Goal: Navigation & Orientation: Find specific page/section

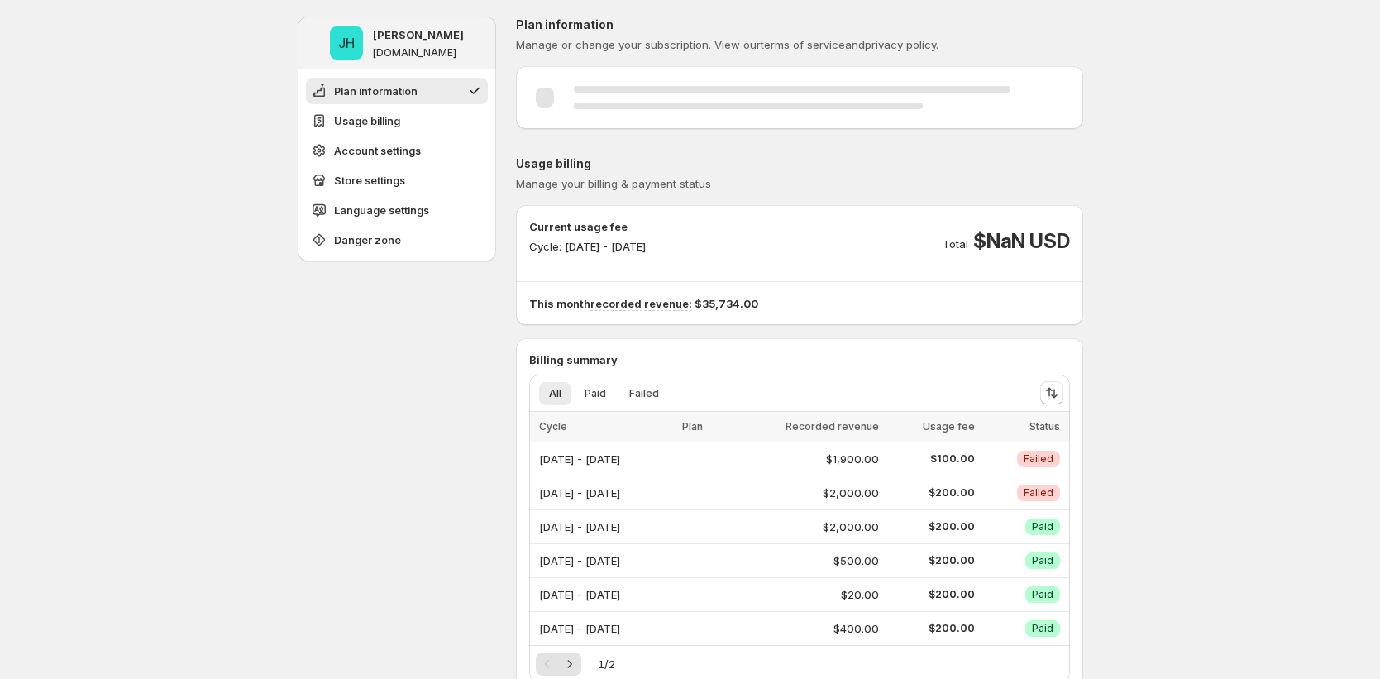
scroll to position [3, 0]
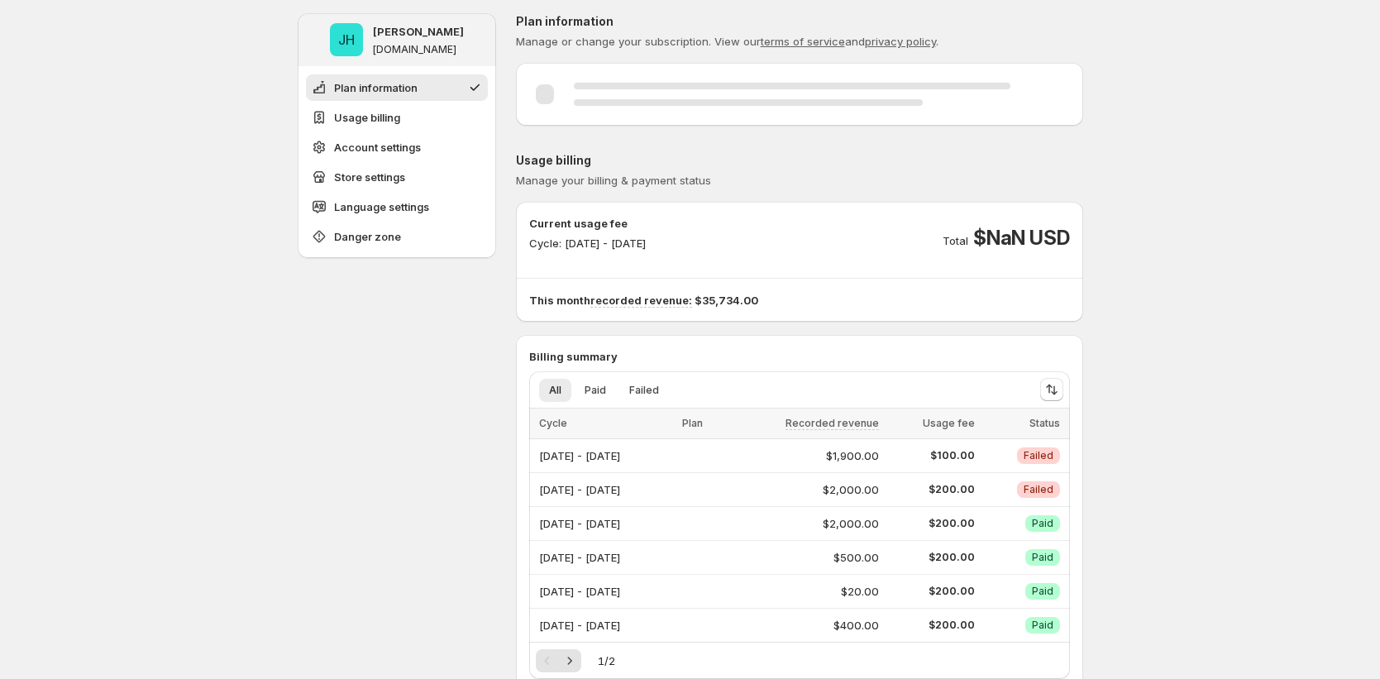
click at [825, 311] on div "Current usage fee Cycle: Aug 01, 2025 - Aug 31, 2025 Total $NaN USD This month …" at bounding box center [799, 262] width 567 height 120
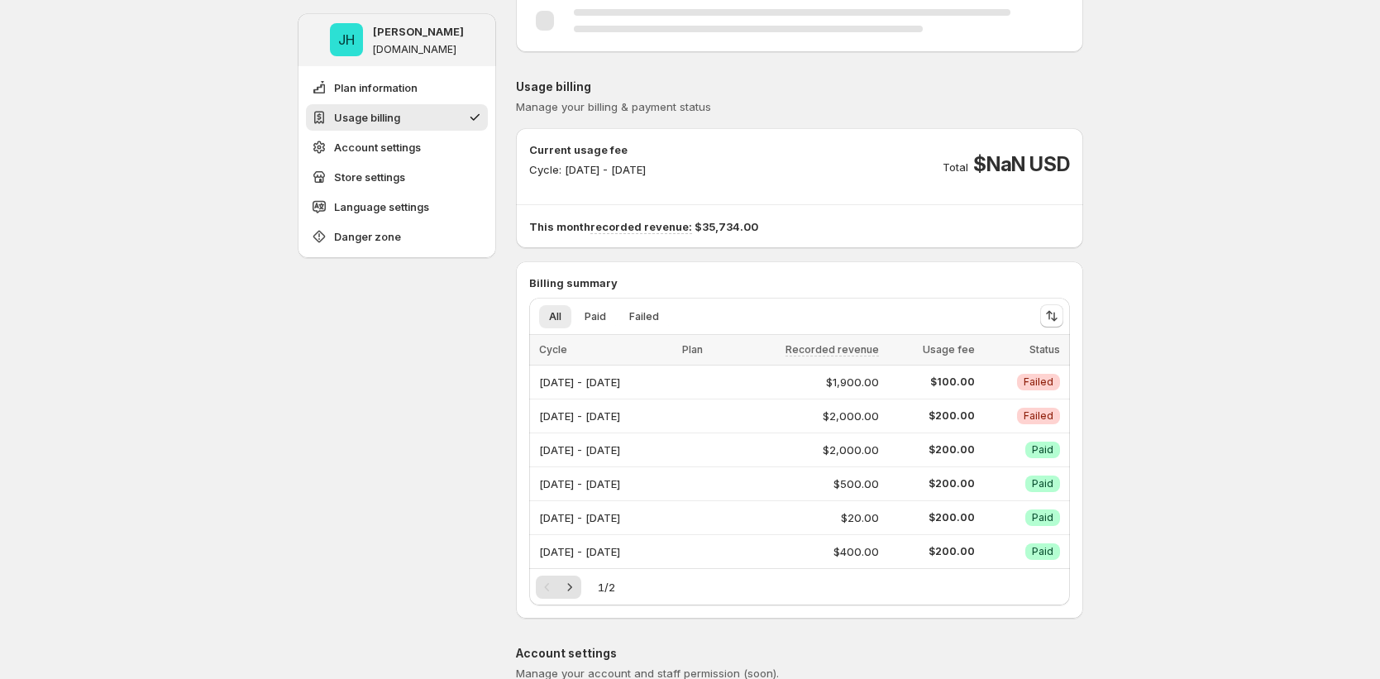
scroll to position [79, 0]
drag, startPoint x: 661, startPoint y: 319, endPoint x: 626, endPoint y: 330, distance: 36.4
click at [661, 319] on button "Failed" at bounding box center [645, 314] width 50 height 23
click at [611, 320] on button "Paid" at bounding box center [595, 314] width 41 height 23
click at [553, 325] on button "All" at bounding box center [555, 314] width 32 height 23
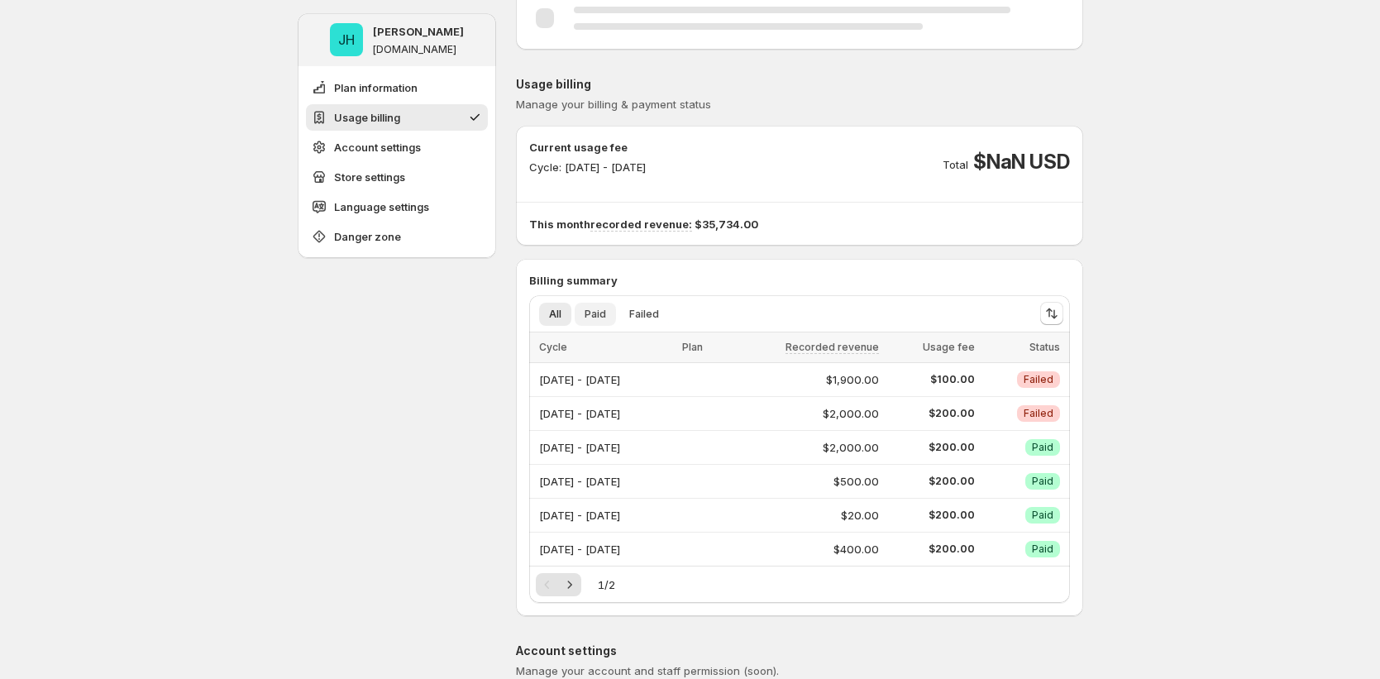
click at [614, 318] on button "Paid" at bounding box center [595, 314] width 41 height 23
click at [677, 314] on ul "All Paid Failed More views" at bounding box center [778, 313] width 485 height 23
click at [640, 311] on span "Failed" at bounding box center [644, 314] width 30 height 13
click at [565, 586] on icon "Next" at bounding box center [570, 585] width 17 height 17
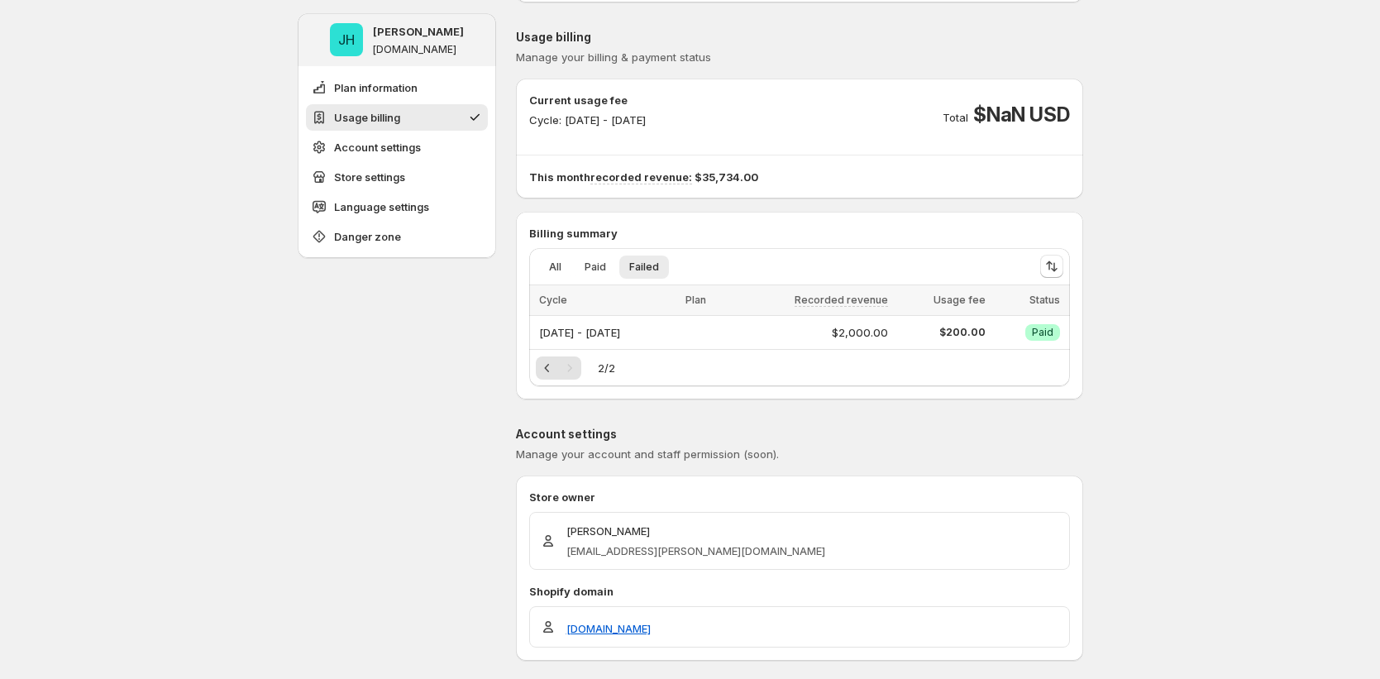
scroll to position [127, 0]
click at [529, 358] on div "Billing summary All Paid Failed More views All Paid Failed More views Cycle Pla…" at bounding box center [799, 304] width 567 height 161
click at [546, 370] on icon "Previous" at bounding box center [547, 367] width 17 height 17
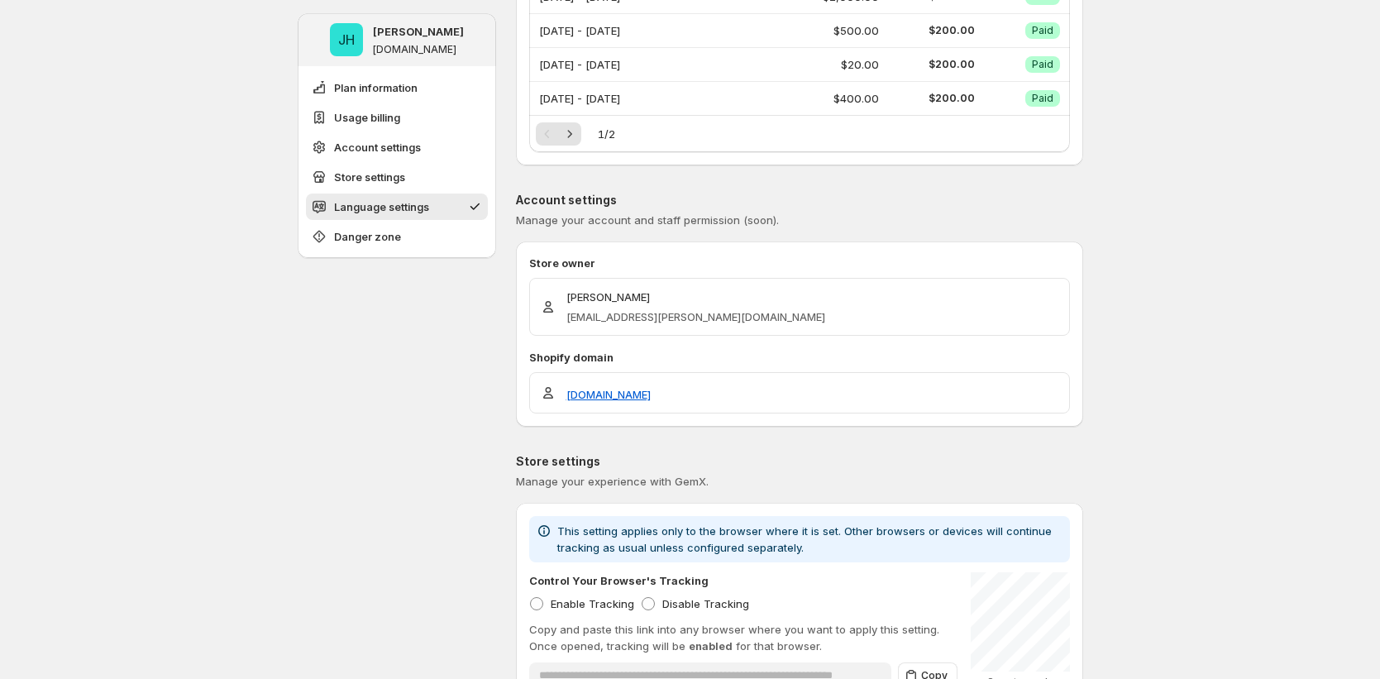
scroll to position [0, 0]
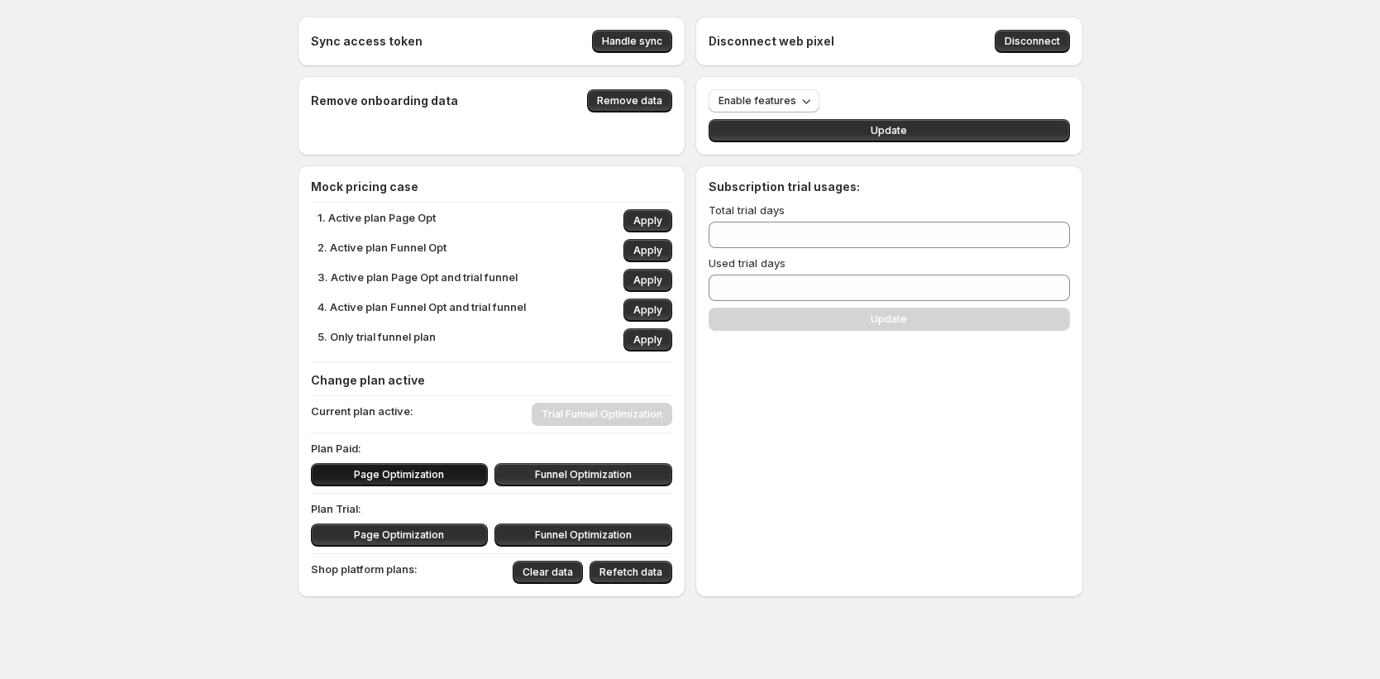
click at [388, 477] on span "Page Optimization" at bounding box center [399, 474] width 90 height 13
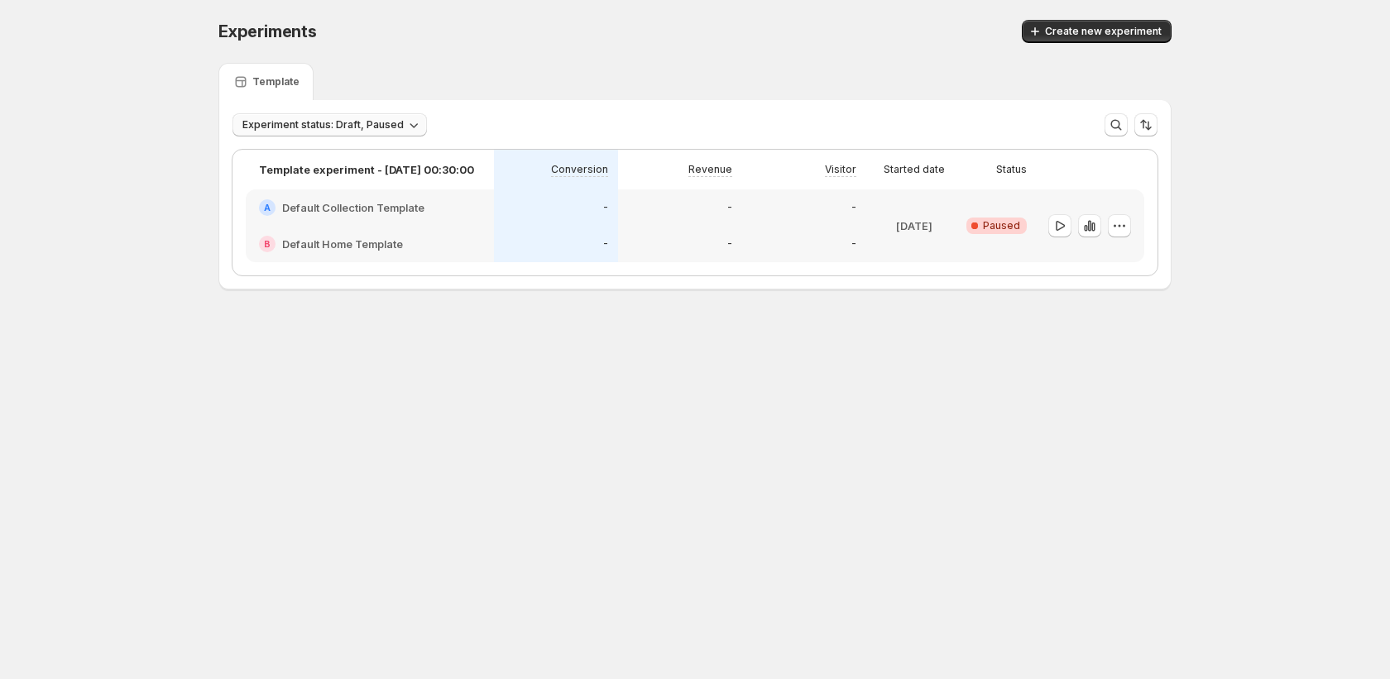
click at [392, 127] on span "Experiment status: Draft, Paused" at bounding box center [322, 124] width 161 height 13
click at [240, 296] on div "Experiments. This page is ready Experiments Create new experiment Template Expe…" at bounding box center [695, 189] width 993 height 379
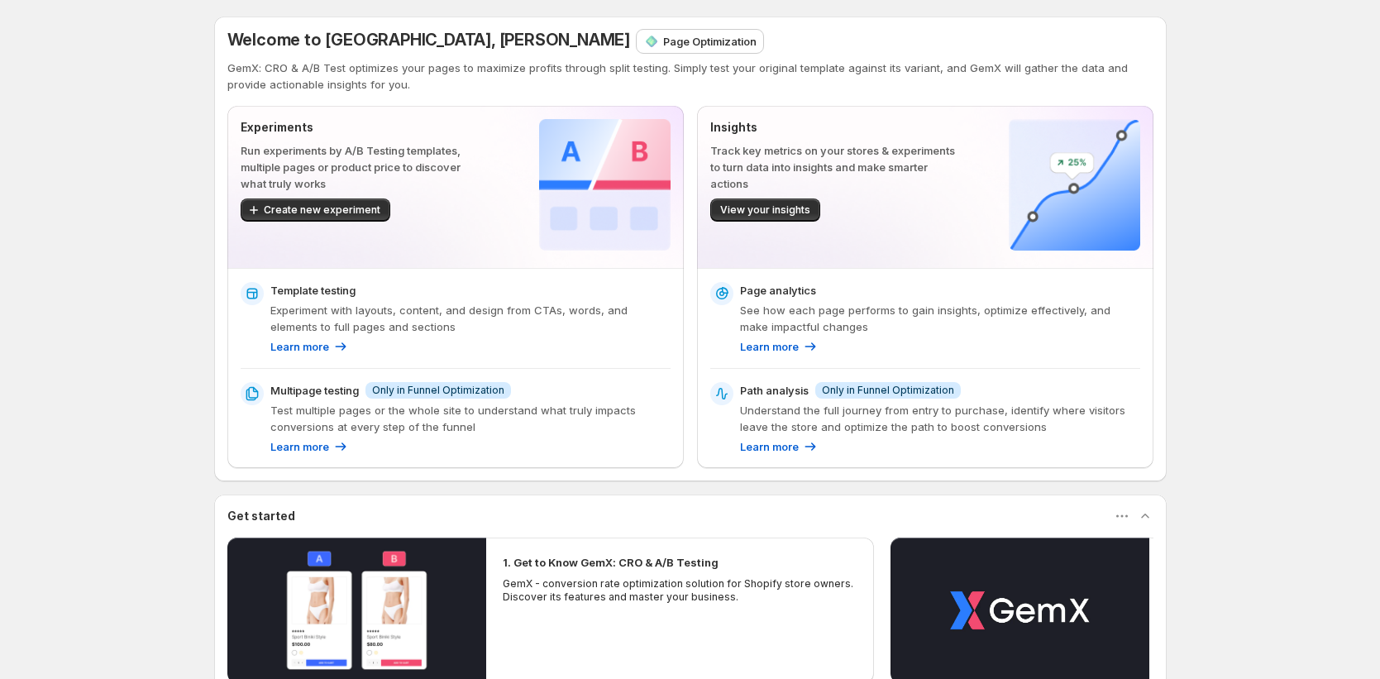
click at [419, 391] on span "Only in Funnel Optimization" at bounding box center [438, 390] width 132 height 13
click at [439, 390] on span "Only in Funnel Optimization" at bounding box center [438, 390] width 132 height 13
click at [637, 50] on div "Page Optimization" at bounding box center [700, 41] width 127 height 23
click at [663, 44] on p "Page Optimization" at bounding box center [709, 41] width 93 height 17
click at [663, 42] on p "Page Optimization" at bounding box center [709, 41] width 93 height 17
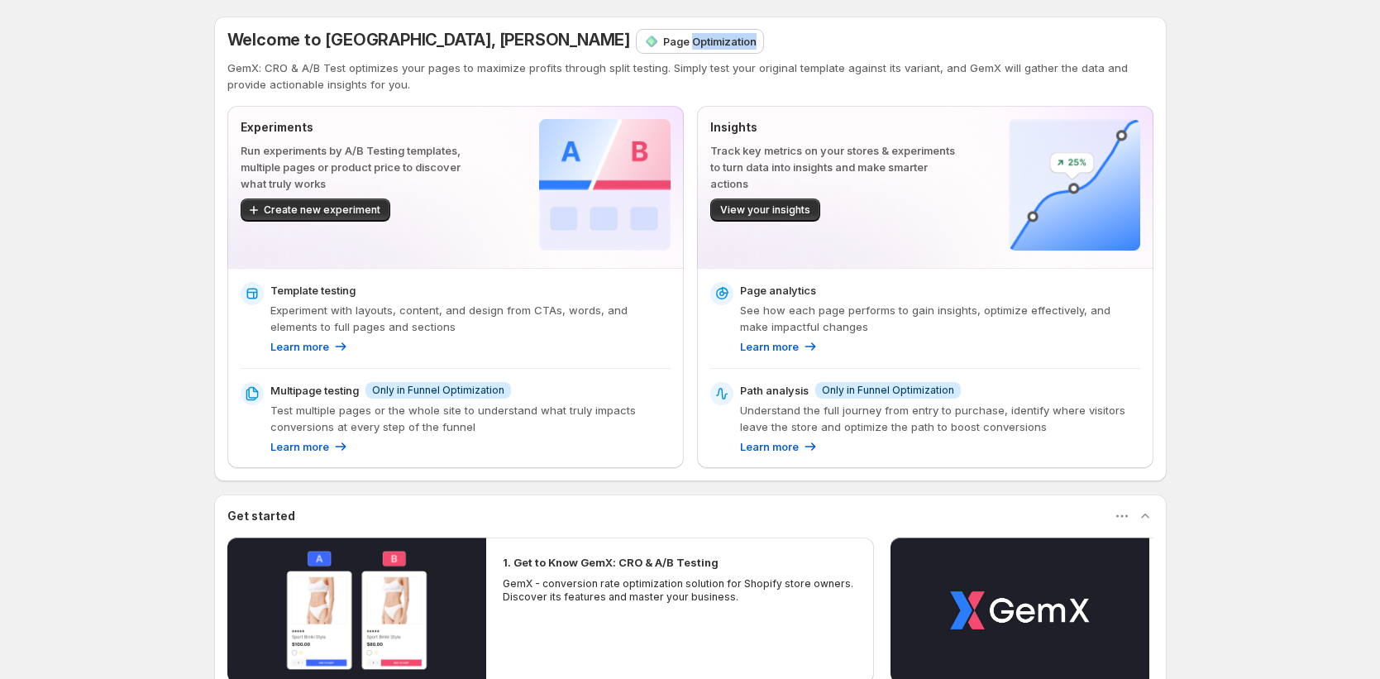
click at [663, 42] on p "Page Optimization" at bounding box center [709, 41] width 93 height 17
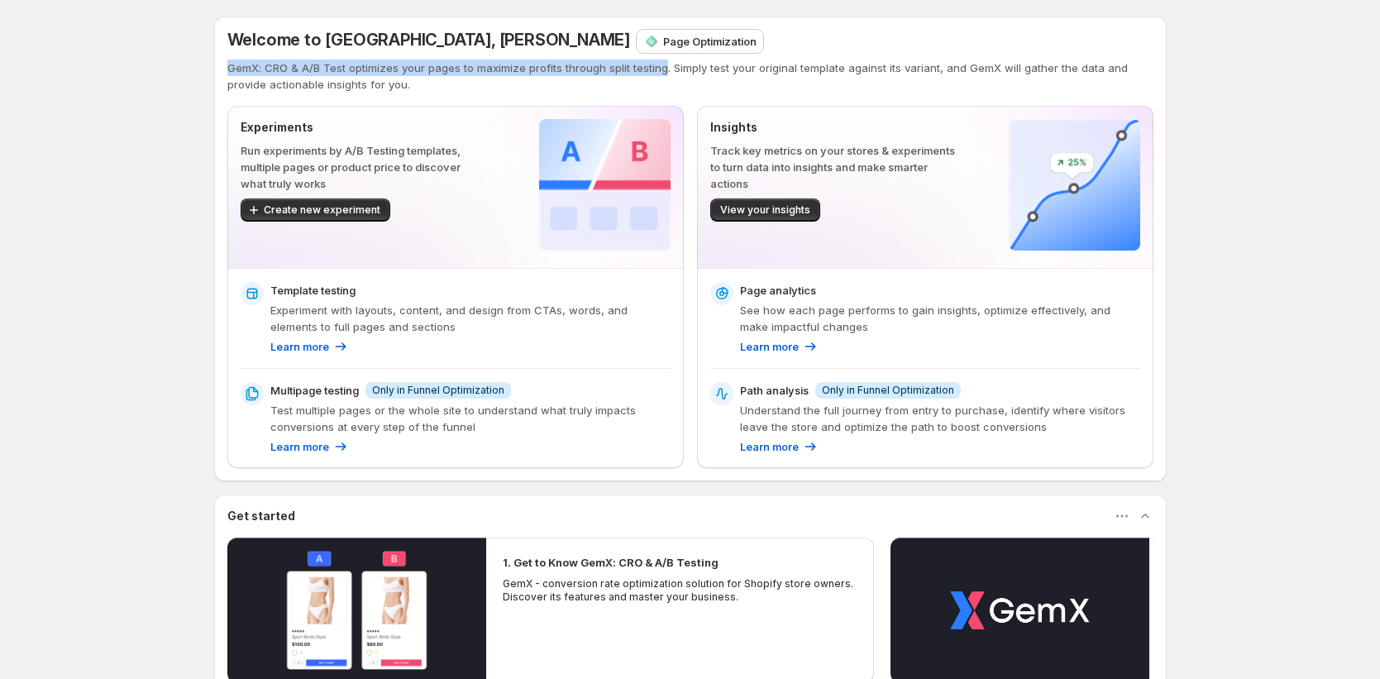
drag, startPoint x: 637, startPoint y: 60, endPoint x: 658, endPoint y: 92, distance: 37.6
click at [645, 67] on div "Welcome to GemX, Jena Hoang Page Optimization GemX: CRO & A/B Test optimizes yo…" at bounding box center [690, 61] width 926 height 63
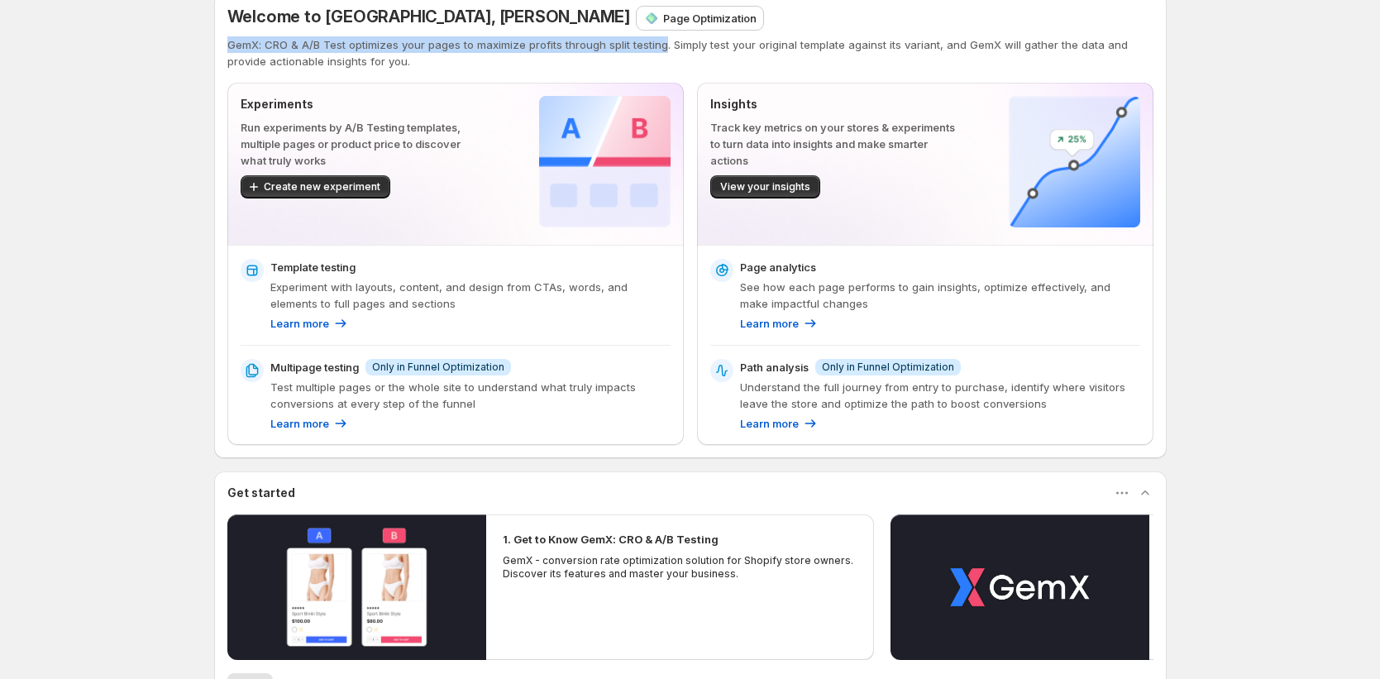
scroll to position [262, 0]
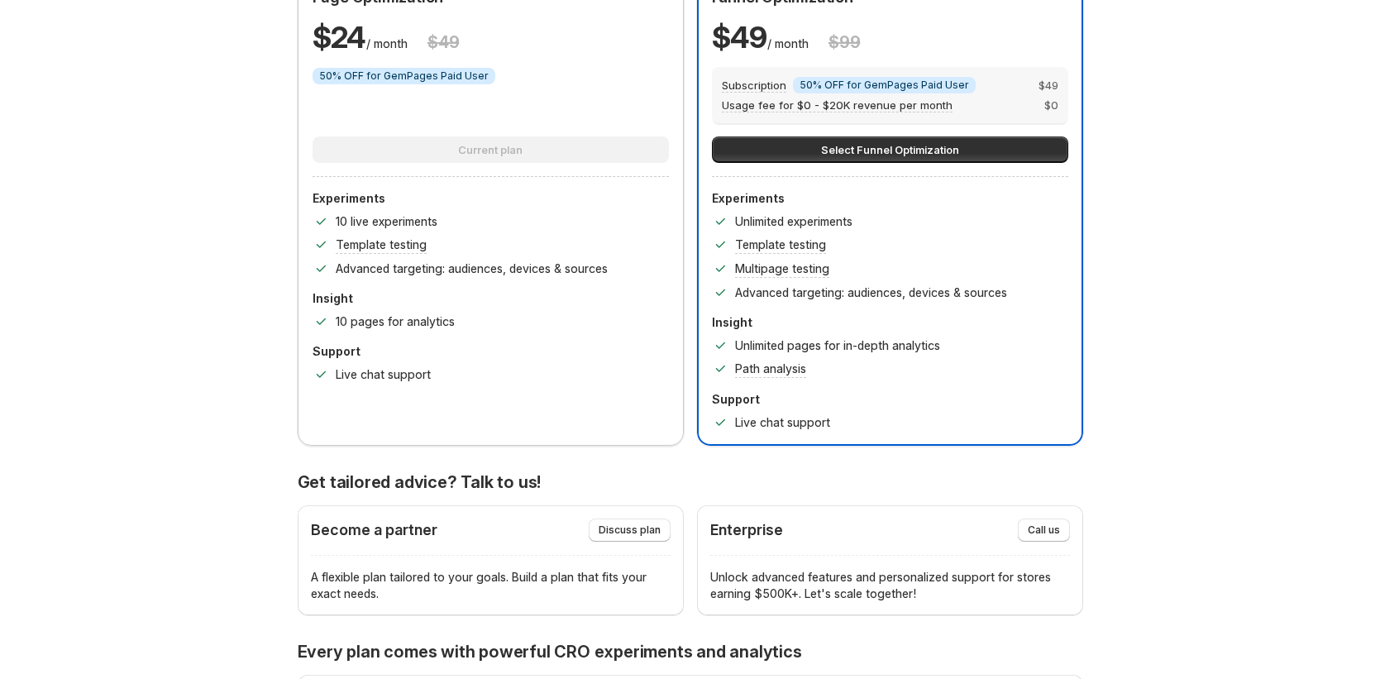
scroll to position [213, 0]
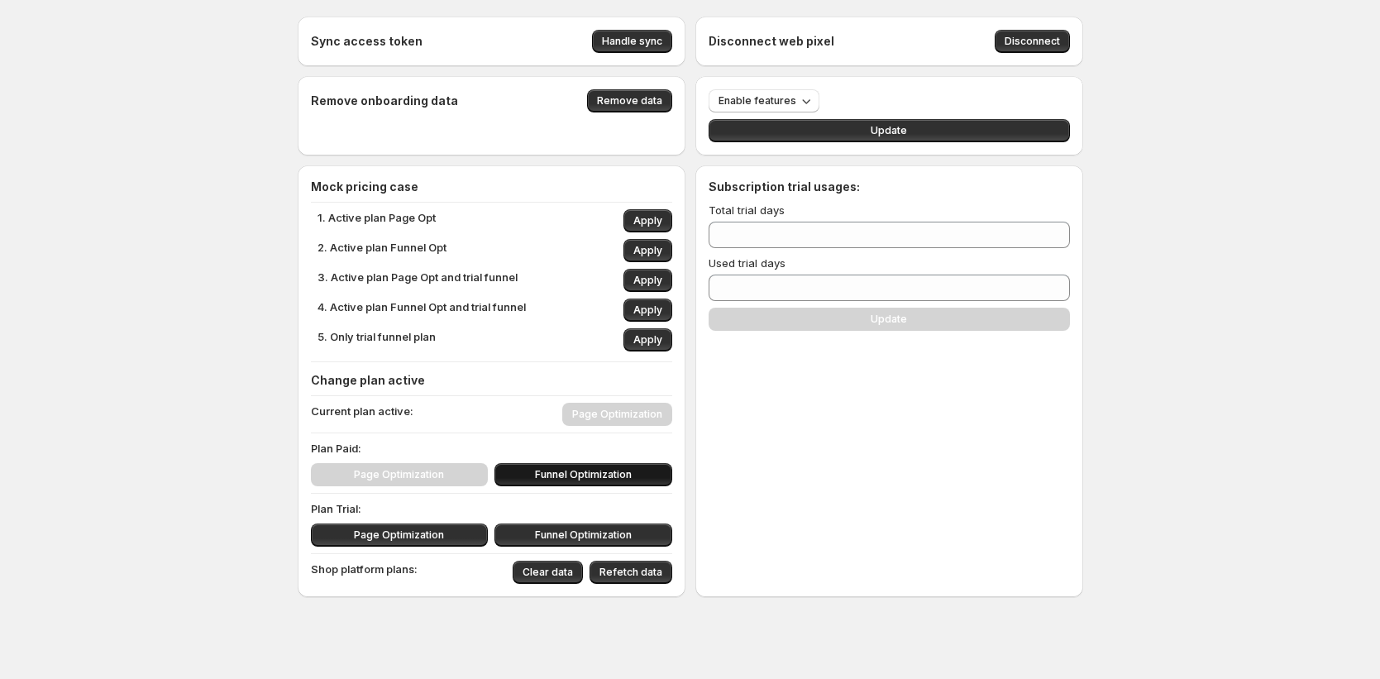
click at [620, 471] on span "Funnel Optimization" at bounding box center [583, 474] width 97 height 13
click at [541, 474] on span "Funnel Optimization" at bounding box center [583, 474] width 97 height 13
click at [564, 535] on span "Funnel Optimization" at bounding box center [583, 535] width 97 height 13
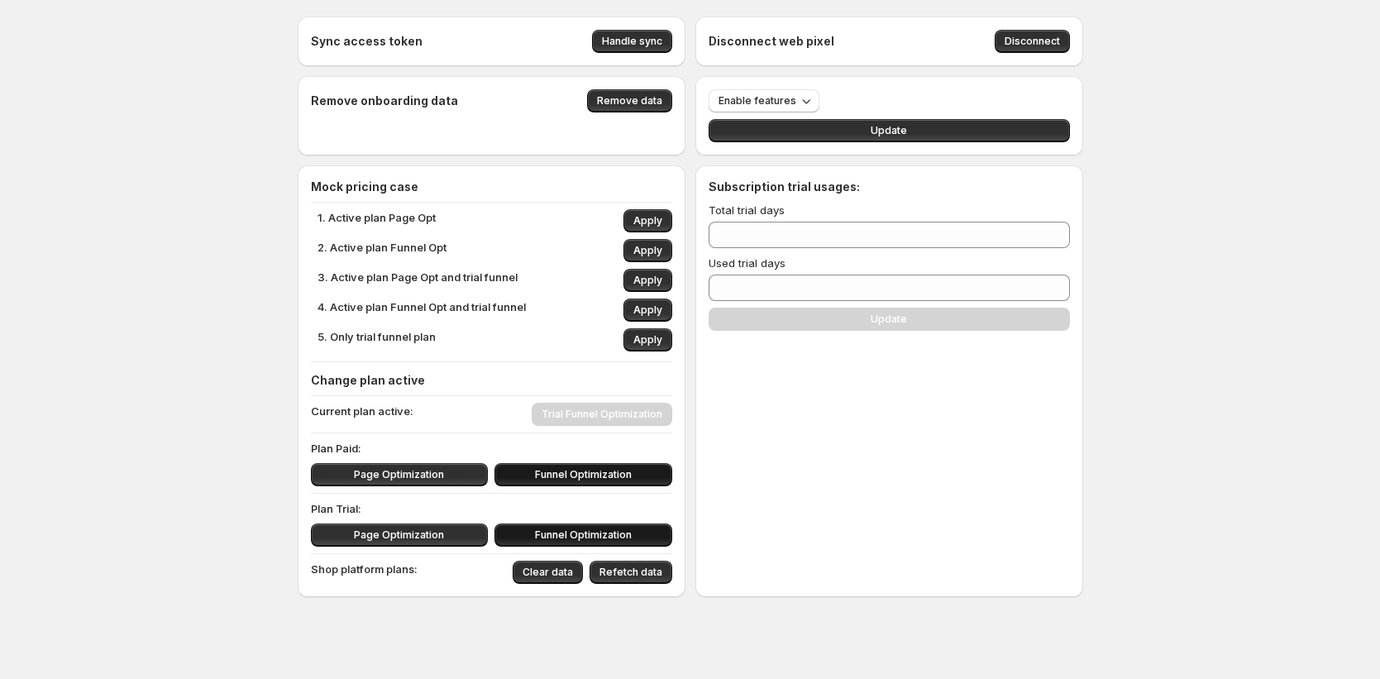
click at [556, 539] on span "Funnel Optimization" at bounding box center [583, 535] width 97 height 13
click at [558, 533] on span "Funnel Optimization" at bounding box center [583, 535] width 97 height 13
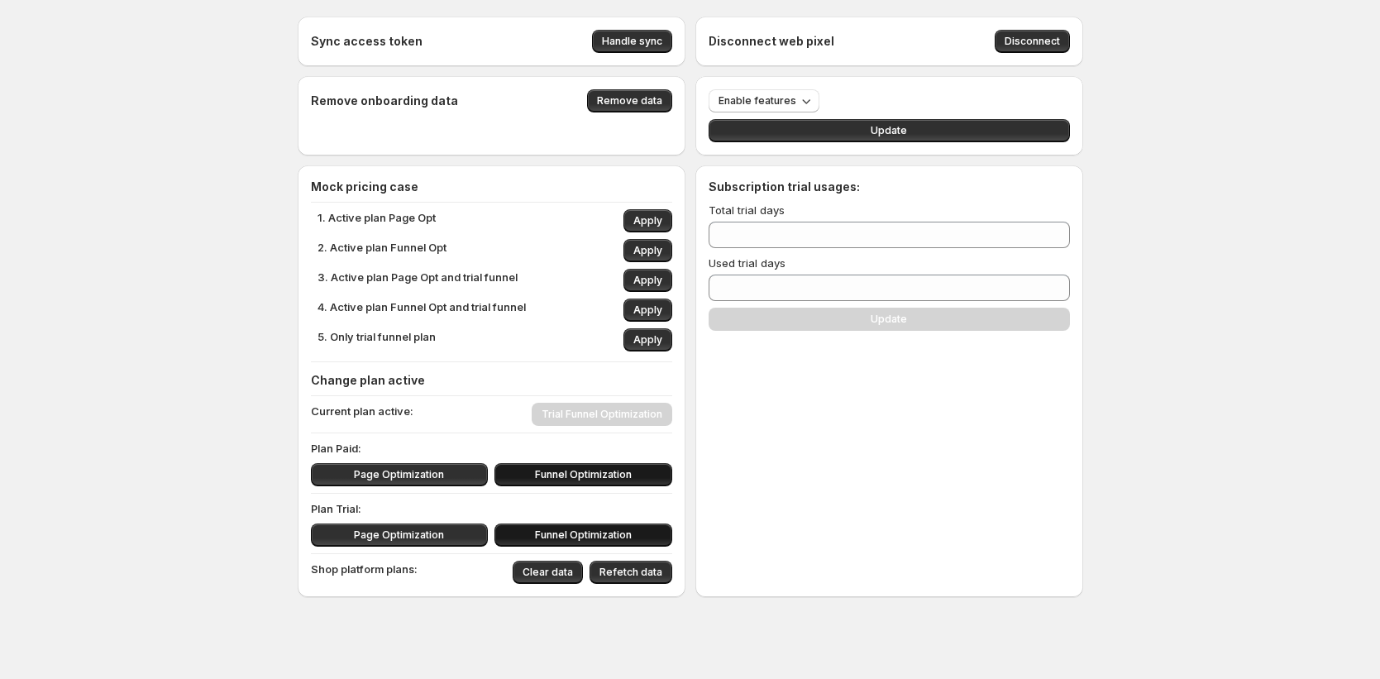
click at [558, 533] on span "Funnel Optimization" at bounding box center [583, 535] width 97 height 13
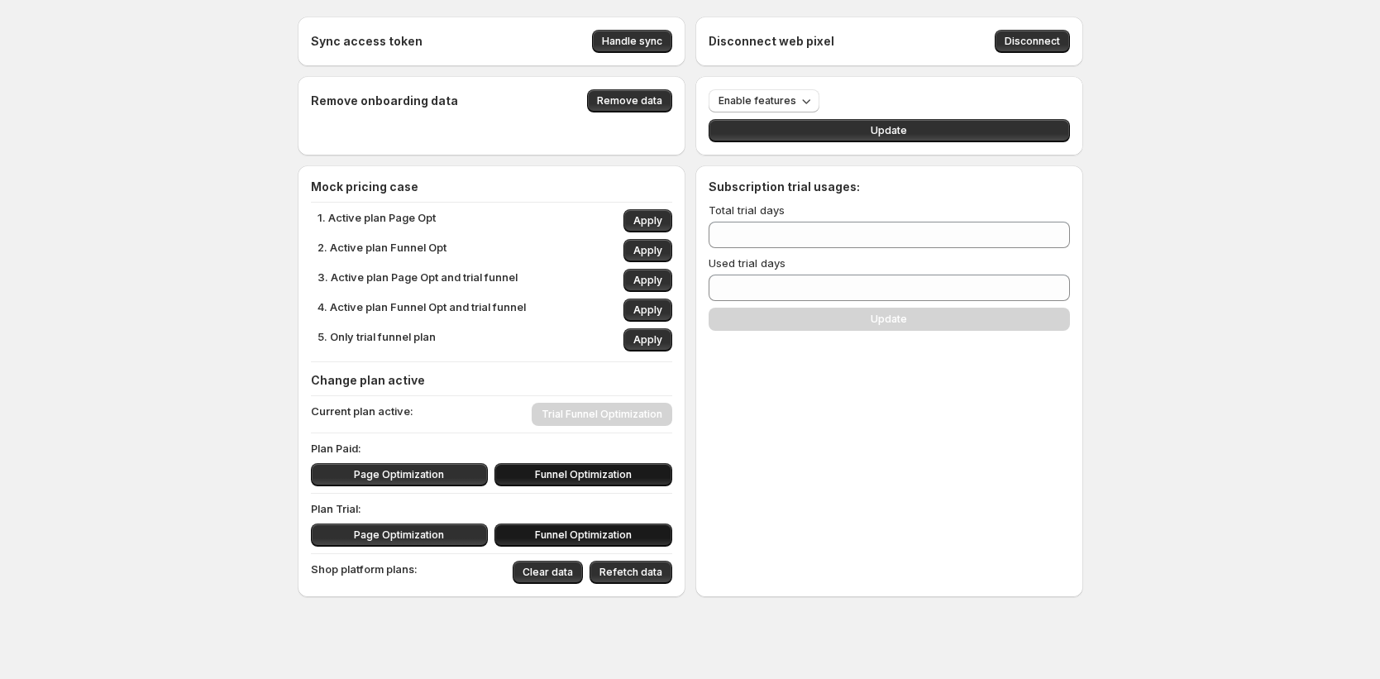
click at [558, 533] on span "Funnel Optimization" at bounding box center [583, 535] width 97 height 13
click at [453, 539] on button "Page Optimization" at bounding box center [400, 535] width 178 height 23
click at [510, 535] on button "Funnel Optimization" at bounding box center [584, 535] width 178 height 23
click at [468, 543] on button "Page Optimization" at bounding box center [400, 535] width 178 height 23
click at [524, 534] on button "Funnel Optimization" at bounding box center [584, 535] width 178 height 23
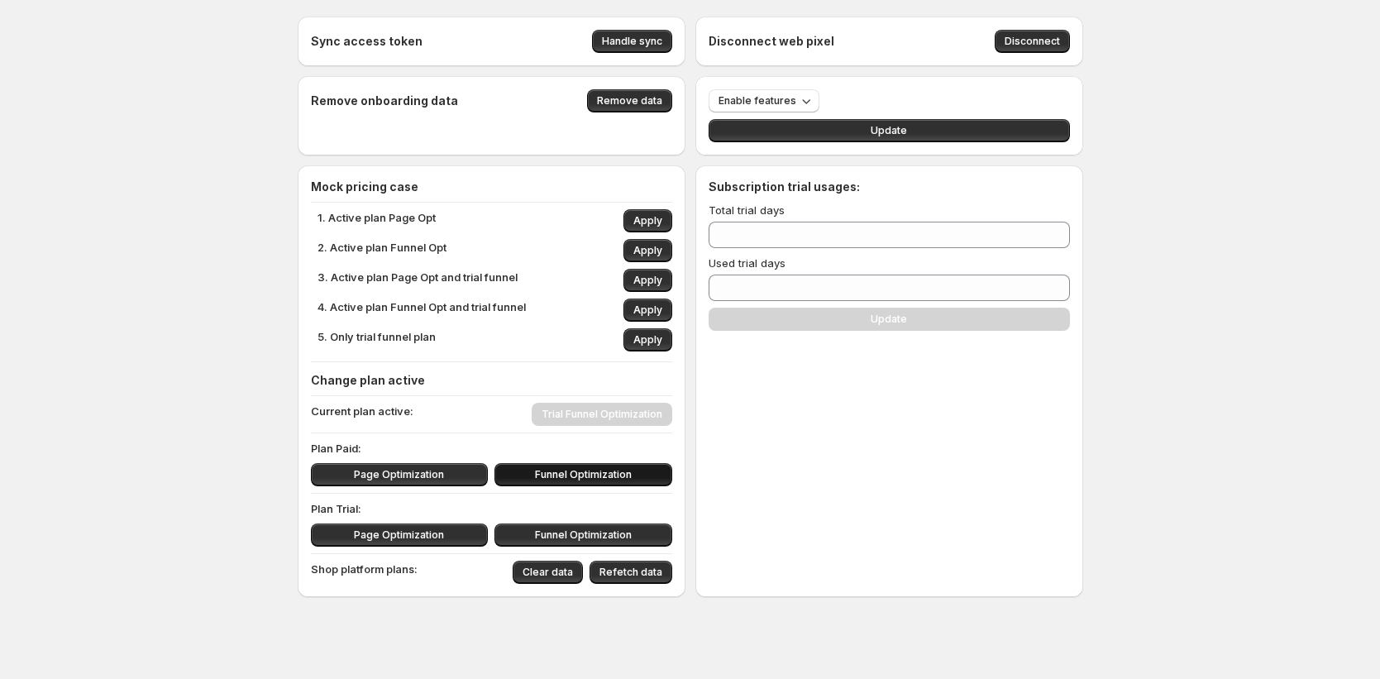
click at [125, 484] on div "Sync access token Handle sync Disconnect web pixel Disconnect Remove onboarding…" at bounding box center [690, 343] width 1380 height 687
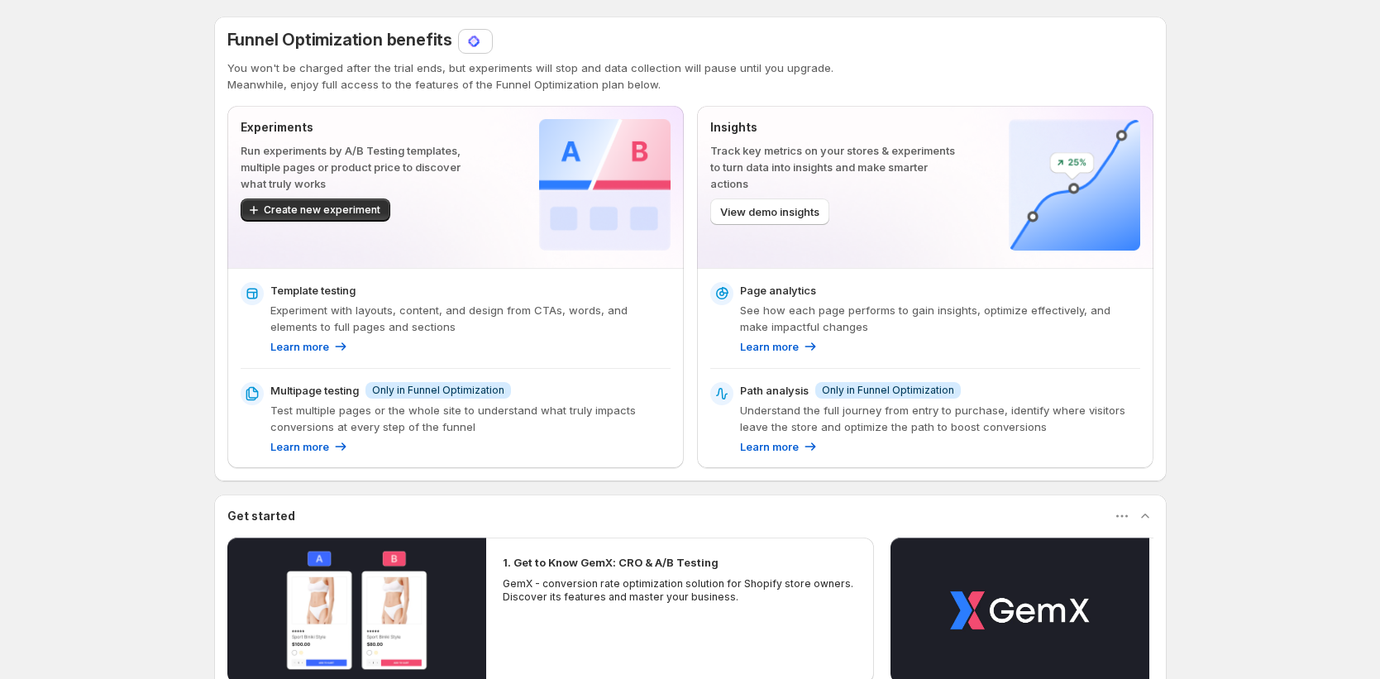
click at [486, 42] on div at bounding box center [475, 41] width 33 height 23
click at [466, 47] on img at bounding box center [474, 41] width 17 height 17
